Goal: Book appointment/travel/reservation

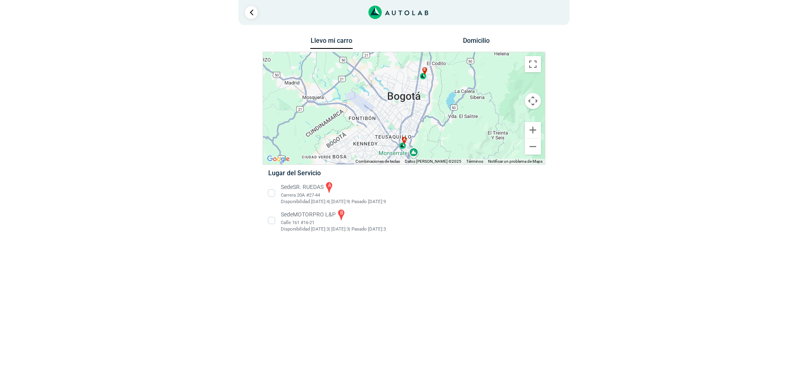
click at [302, 227] on li "Sede MOTORPRO L&P b Calle 161 #16-21 Disponibilidad [DATE]: 3 | [DATE]: 3 3" at bounding box center [403, 220] width 283 height 24
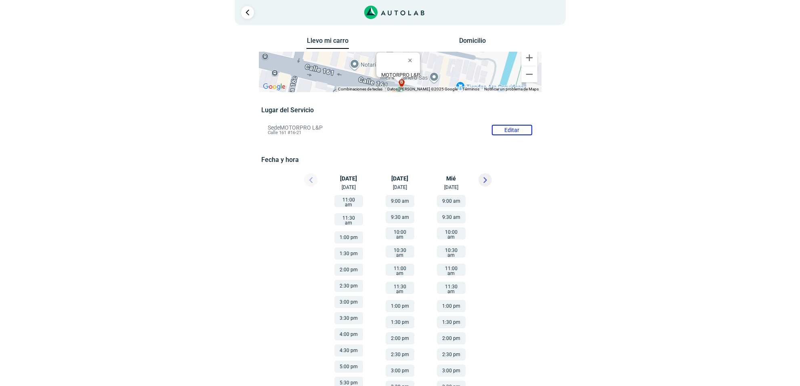
click at [487, 182] on button at bounding box center [485, 179] width 13 height 13
click at [309, 178] on icon at bounding box center [310, 180] width 3 height 6
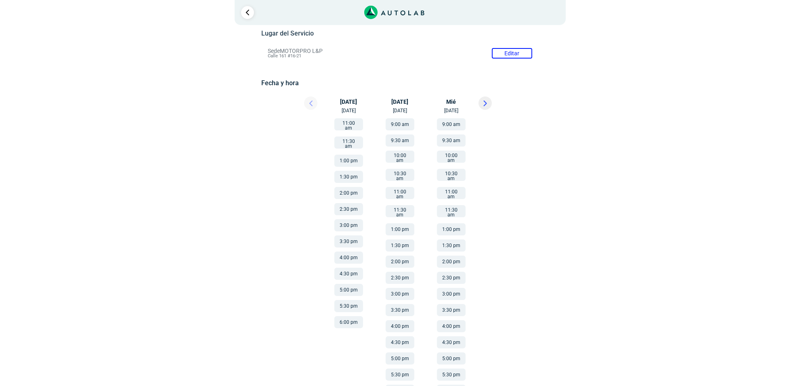
scroll to position [90, 0]
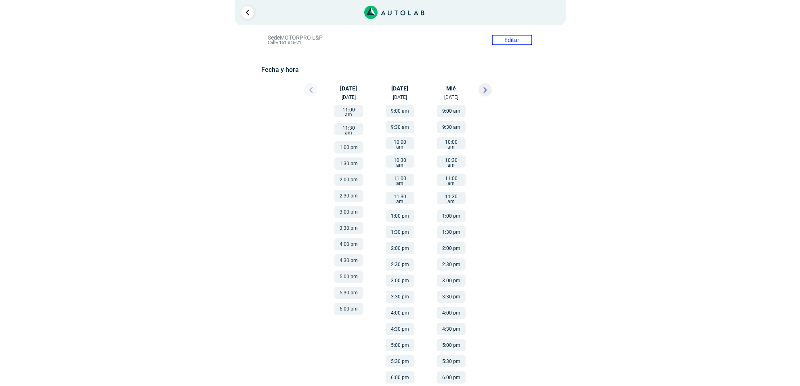
click at [483, 88] on icon at bounding box center [485, 90] width 4 height 6
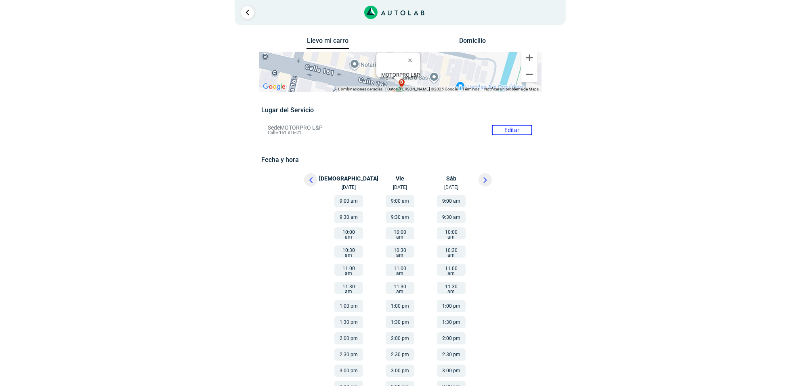
click at [456, 201] on button "9:00 am" at bounding box center [451, 201] width 29 height 12
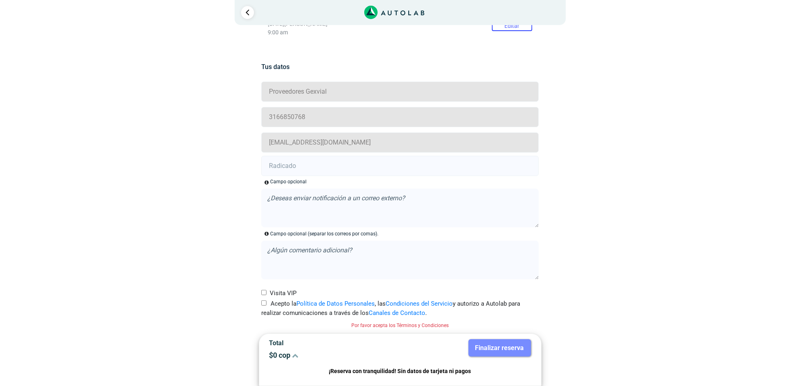
drag, startPoint x: 270, startPoint y: 304, endPoint x: 277, endPoint y: 271, distance: 34.0
click at [270, 305] on label "Acepto la Política de Datos Personales , las Condiciones del Servicio y autoriz…" at bounding box center [399, 308] width 277 height 18
click at [267, 305] on input "Acepto la Política de Datos Personales , las Condiciones del Servicio y autoriz…" at bounding box center [263, 302] width 5 height 5
checkbox input "true"
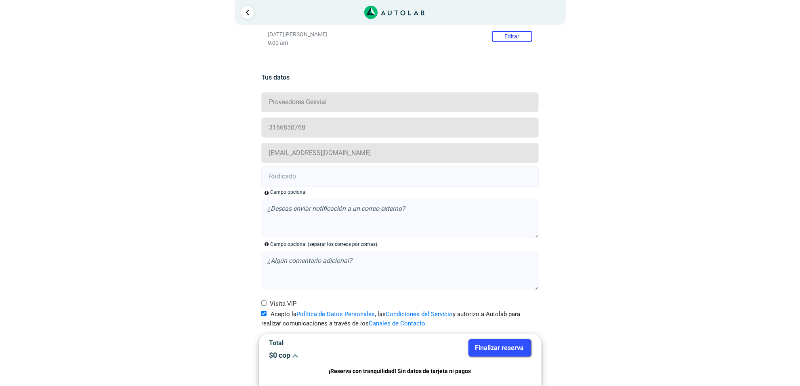
click at [291, 172] on input "text" at bounding box center [399, 176] width 277 height 20
click at [503, 36] on button "Editar" at bounding box center [512, 36] width 40 height 10
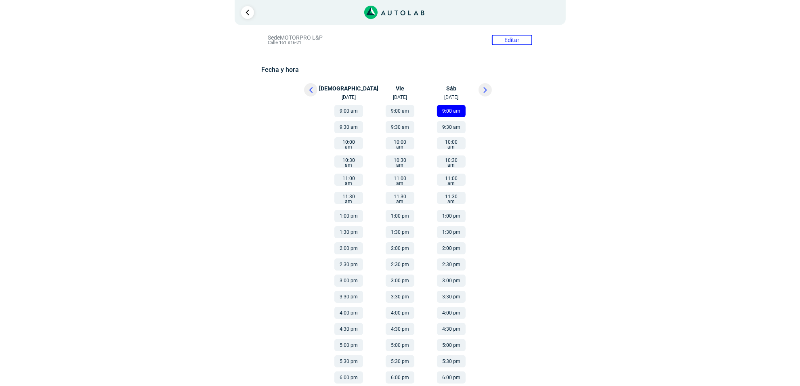
click at [453, 109] on button "9:00 am" at bounding box center [451, 111] width 29 height 12
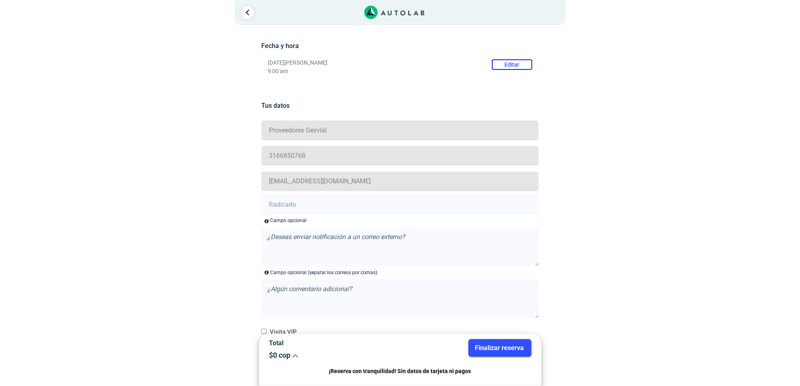
scroll to position [142, 0]
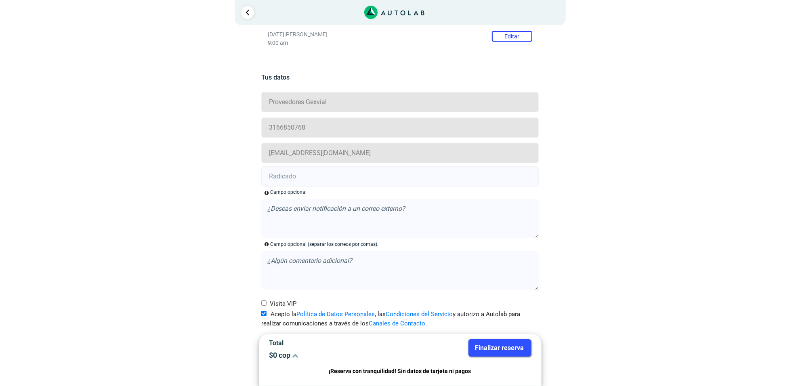
click at [330, 170] on input "text" at bounding box center [399, 176] width 277 height 20
paste input "20886469"
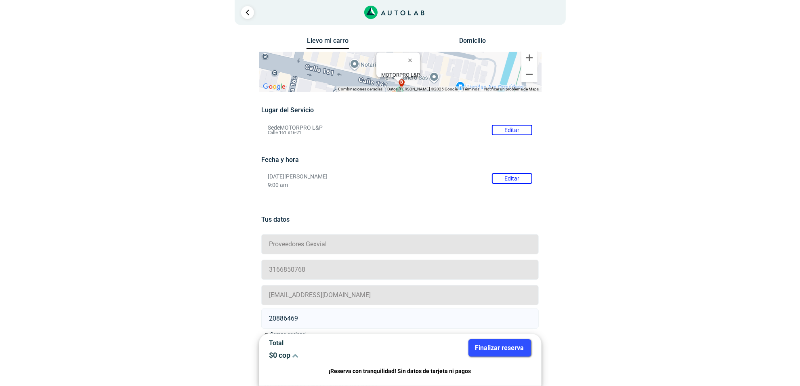
scroll to position [101, 0]
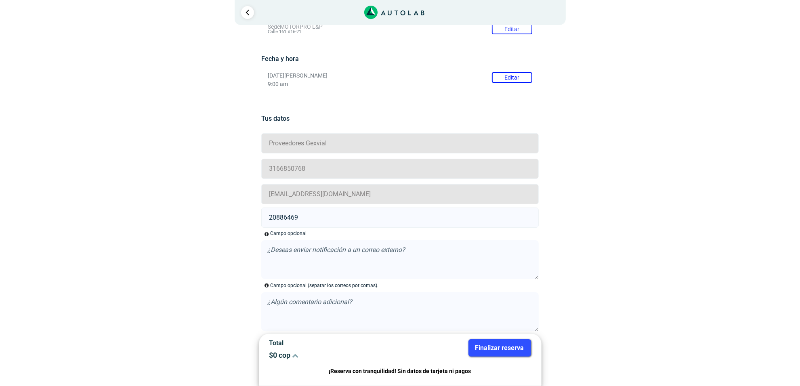
type input "20886469"
click at [480, 342] on button "Finalizar reserva" at bounding box center [499, 347] width 63 height 17
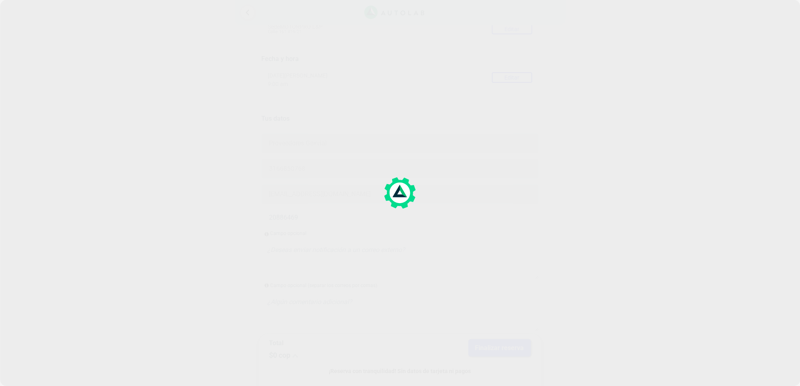
scroll to position [0, 0]
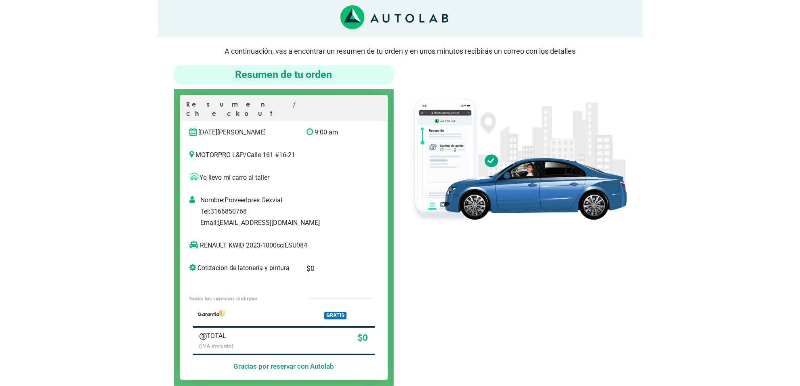
scroll to position [50, 0]
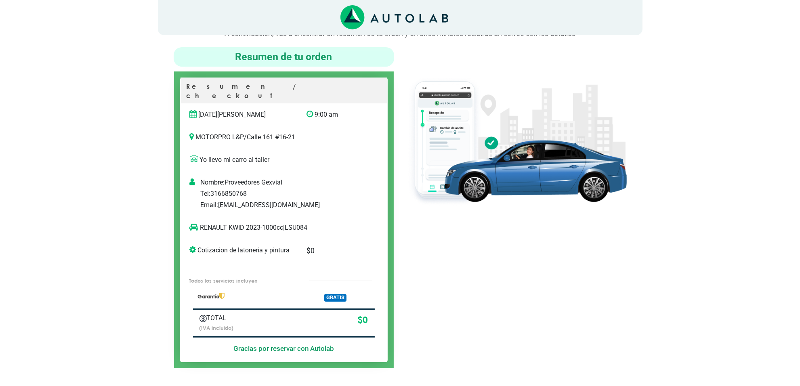
drag, startPoint x: 197, startPoint y: 103, endPoint x: 267, endPoint y: 105, distance: 69.5
click at [267, 110] on p "[DATE][PERSON_NAME]" at bounding box center [242, 115] width 105 height 10
drag, startPoint x: 317, startPoint y: 102, endPoint x: 342, endPoint y: 107, distance: 25.2
click at [345, 110] on p "9:00 am" at bounding box center [334, 115] width 55 height 10
click at [323, 132] on p "MOTORPRO L&P / Calle 161 #16-21" at bounding box center [284, 137] width 188 height 10
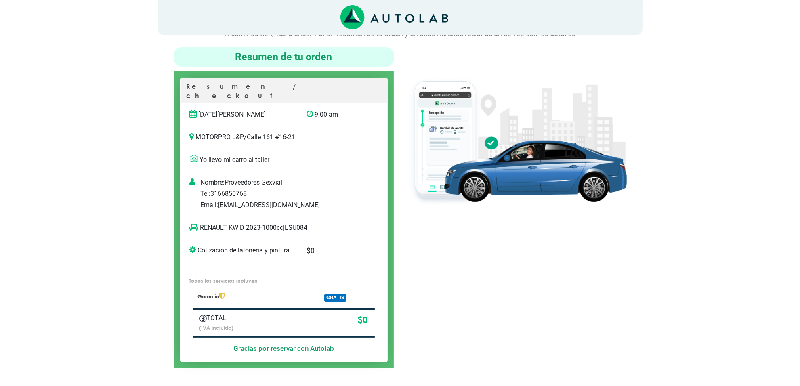
drag, startPoint x: 197, startPoint y: 120, endPoint x: 249, endPoint y: 120, distance: 52.1
click at [249, 126] on div "MOTORPRO L&P / Calle 161 #16-21" at bounding box center [284, 137] width 207 height 23
drag, startPoint x: 253, startPoint y: 124, endPoint x: 301, endPoint y: 125, distance: 47.7
click at [301, 132] on p "MOTORPRO L&P / Calle 161 #16-21" at bounding box center [284, 137] width 188 height 10
drag, startPoint x: 318, startPoint y: 174, endPoint x: 314, endPoint y: 174, distance: 4.4
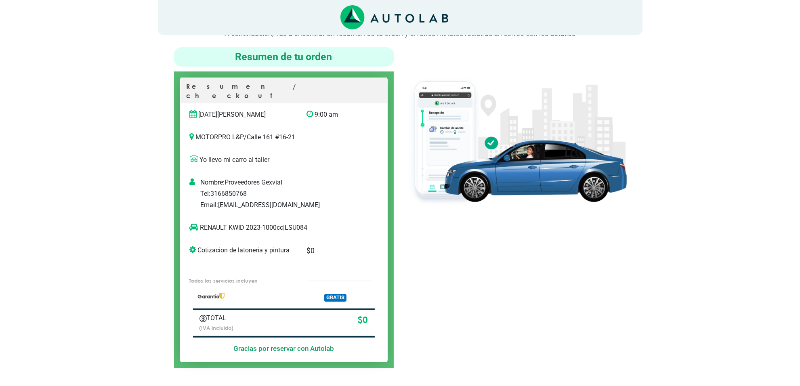
click at [317, 178] on p "Nombre: Proveedores Gexvial" at bounding box center [292, 183] width 184 height 10
click at [198, 178] on div at bounding box center [192, 197] width 17 height 39
click at [301, 225] on div "RENAULT KWID 2023-1000cc | LSU084" at bounding box center [276, 231] width 184 height 16
click at [302, 223] on p "RENAULT KWID 2023-1000cc | LSU084" at bounding box center [276, 228] width 172 height 10
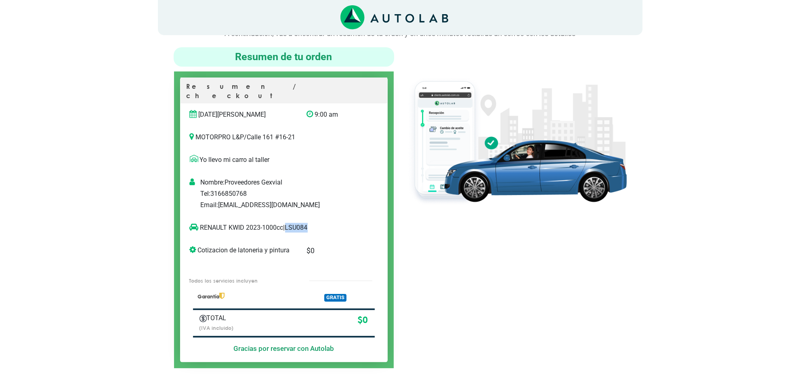
copy p "LSU084"
drag, startPoint x: 244, startPoint y: 220, endPoint x: 201, endPoint y: 222, distance: 42.4
click at [201, 223] on p "RENAULT KWID 2023-1000cc | LSU084" at bounding box center [276, 228] width 172 height 10
copy p "RENAULT KWID"
click at [592, 267] on div at bounding box center [516, 207] width 233 height 321
